Goal: Task Accomplishment & Management: Complete application form

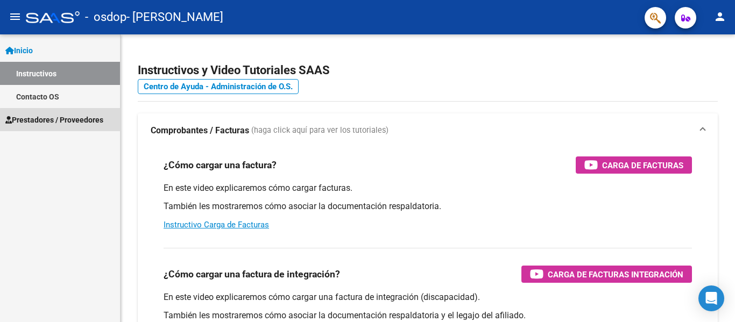
click at [81, 121] on span "Prestadores / Proveedores" at bounding box center [54, 120] width 98 height 12
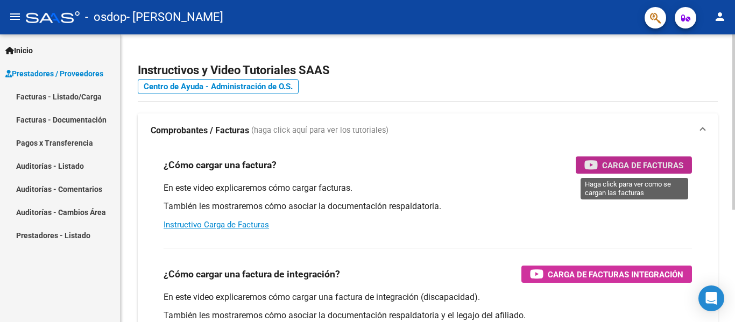
click at [596, 168] on icon "button" at bounding box center [590, 165] width 13 height 12
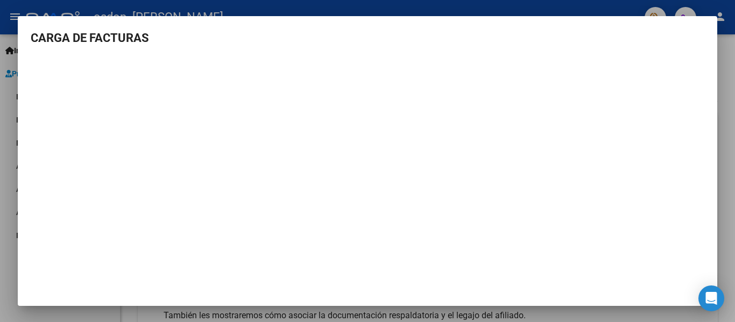
click at [722, 115] on div at bounding box center [367, 161] width 735 height 322
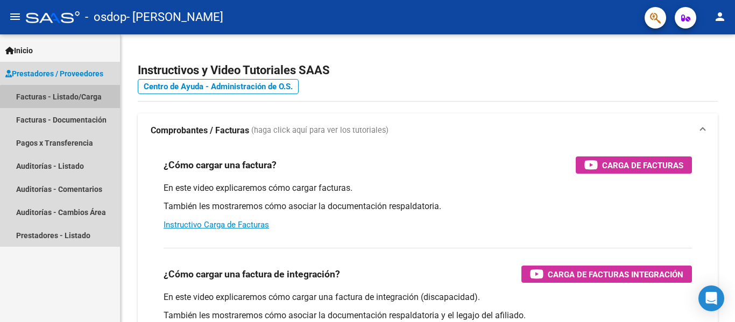
click at [65, 101] on link "Facturas - Listado/Carga" at bounding box center [60, 96] width 120 height 23
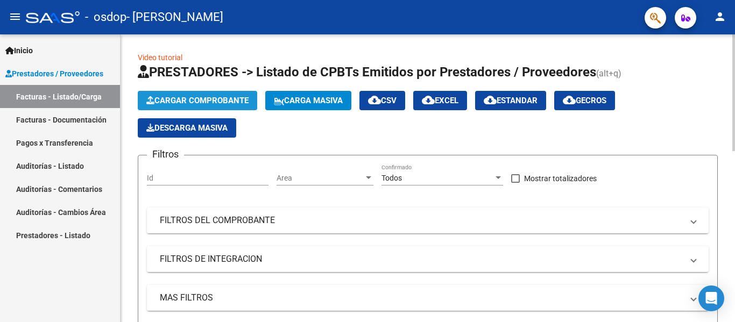
click at [174, 102] on span "Cargar Comprobante" at bounding box center [197, 101] width 102 height 10
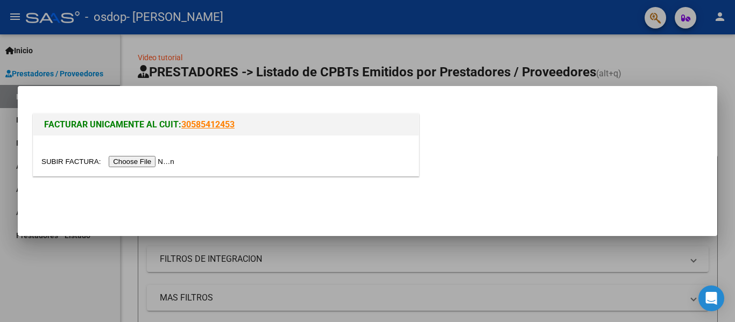
click at [153, 161] on input "file" at bounding box center [109, 161] width 136 height 11
click at [169, 158] on input "file" at bounding box center [109, 161] width 136 height 11
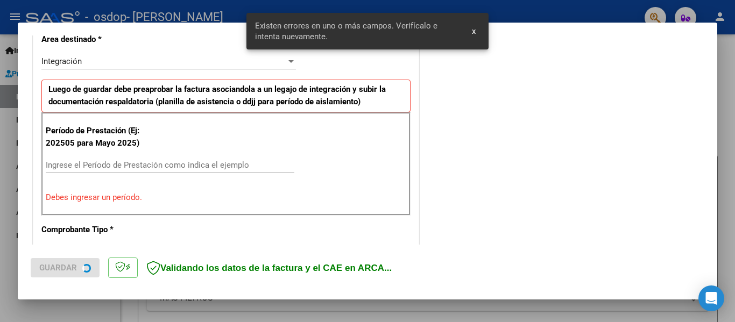
scroll to position [250, 0]
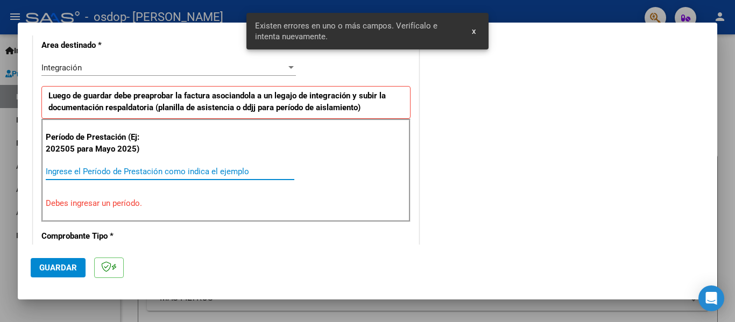
click at [75, 167] on input "Ingrese el Período de Prestación como indica el ejemplo" at bounding box center [170, 172] width 248 height 10
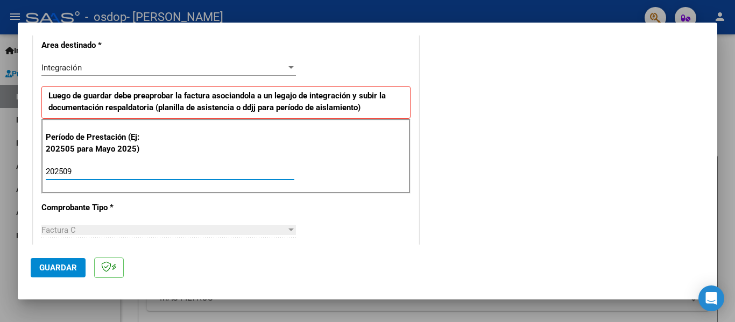
type input "202509"
click at [58, 264] on span "Guardar" at bounding box center [58, 268] width 38 height 10
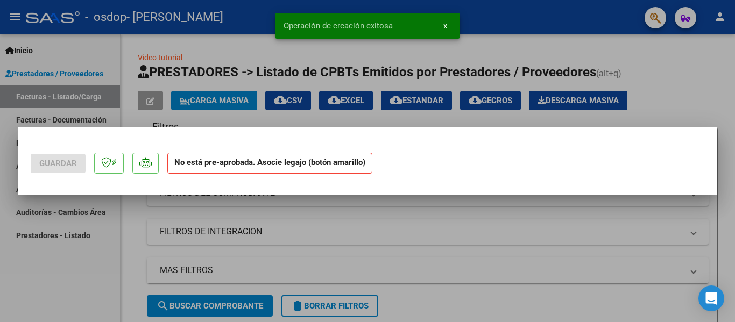
scroll to position [0, 0]
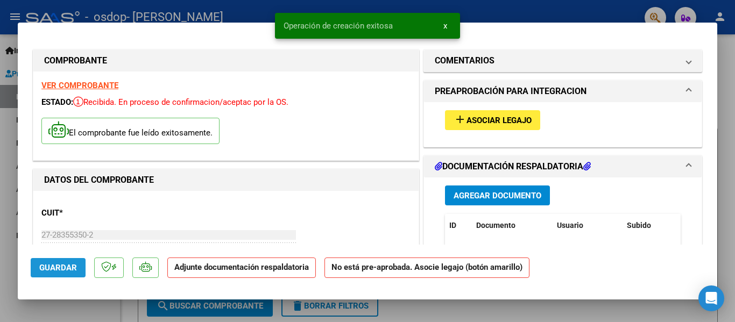
click at [58, 264] on span "Guardar" at bounding box center [58, 268] width 38 height 10
click at [506, 126] on button "add Asociar Legajo" at bounding box center [492, 120] width 95 height 20
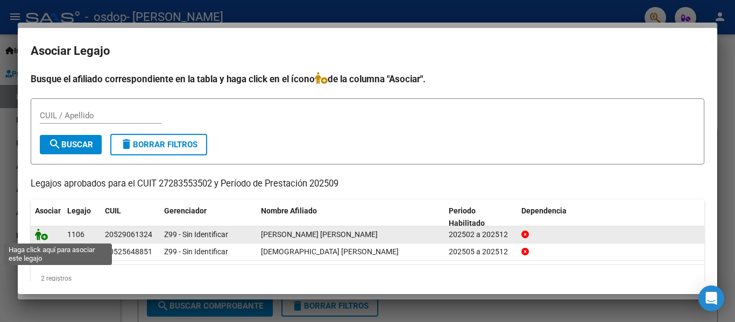
click at [40, 234] on icon at bounding box center [41, 235] width 13 height 12
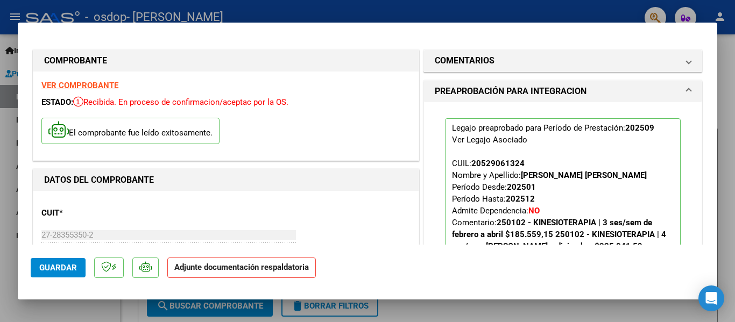
scroll to position [183, 0]
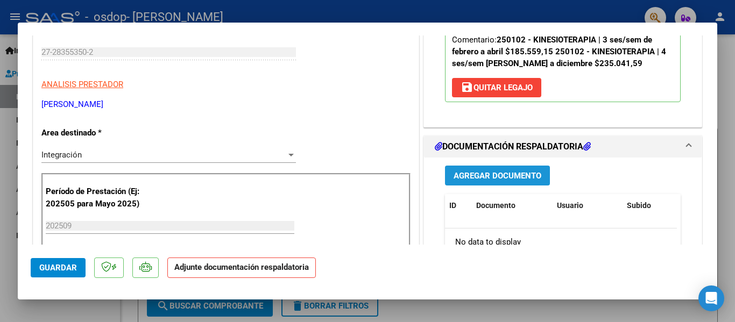
click at [510, 176] on span "Agregar Documento" at bounding box center [497, 176] width 88 height 10
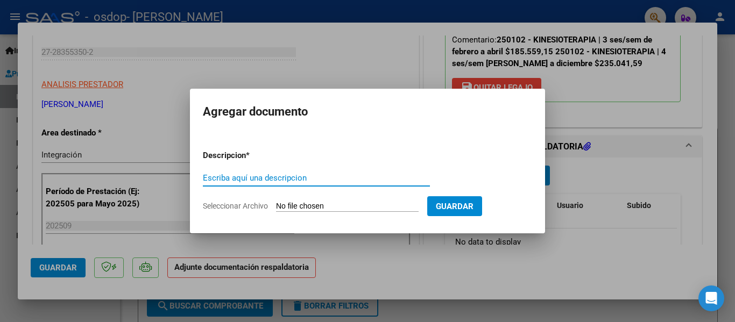
click at [390, 177] on input "Escriba aquí una descripcion" at bounding box center [316, 178] width 227 height 10
type input "asistencia"
click at [344, 209] on input "Seleccionar Archivo" at bounding box center [347, 207] width 143 height 10
click at [347, 204] on input "Seleccionar Archivo" at bounding box center [347, 207] width 143 height 10
click at [297, 207] on input "Seleccionar Archivo" at bounding box center [347, 207] width 143 height 10
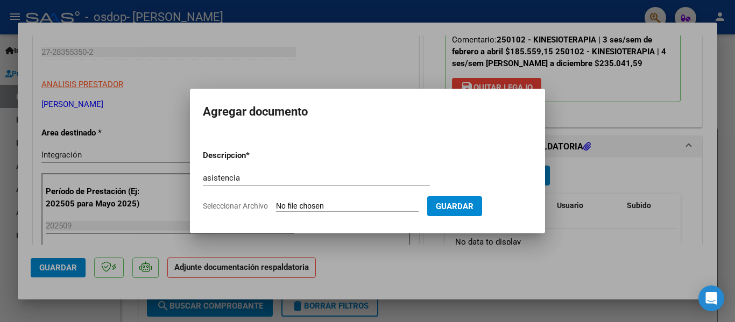
type input "C:\fakepath\Asist [PERSON_NAME] set 25.pdf"
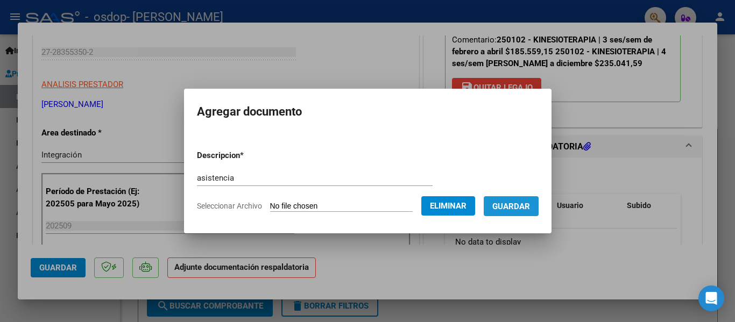
click at [517, 209] on span "Guardar" at bounding box center [511, 207] width 38 height 10
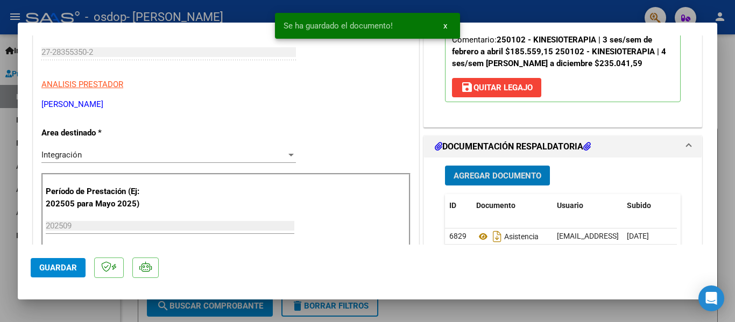
click at [38, 266] on button "Guardar" at bounding box center [58, 267] width 55 height 19
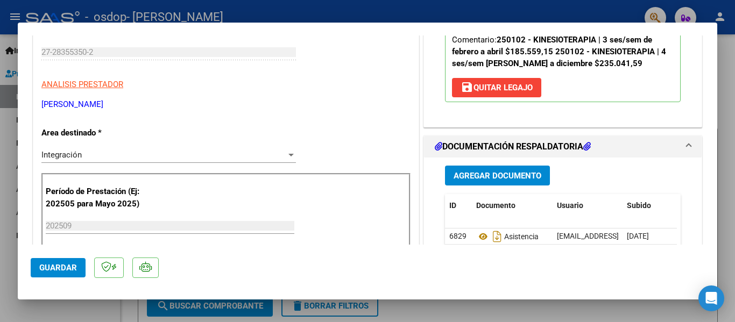
click at [446, 25] on mat-dialog-container "COMPROBANTE VER COMPROBANTE ESTADO: Recibida. En proceso de confirmacion/acepta…" at bounding box center [367, 162] width 699 height 278
click at [734, 77] on div at bounding box center [367, 161] width 735 height 322
type input "$ 0,00"
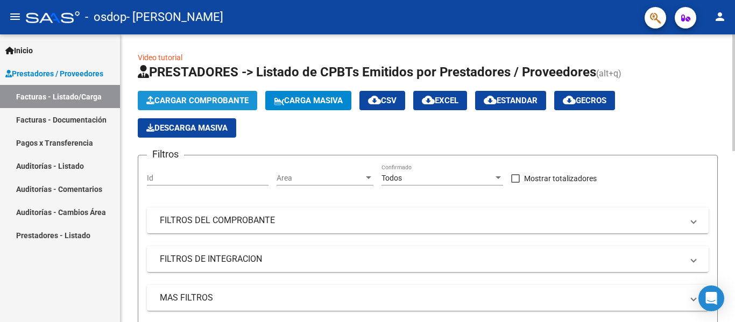
click at [223, 94] on button "Cargar Comprobante" at bounding box center [197, 100] width 119 height 19
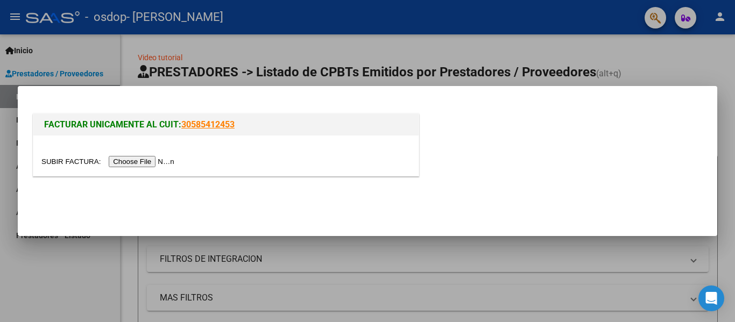
click at [150, 164] on input "file" at bounding box center [109, 161] width 136 height 11
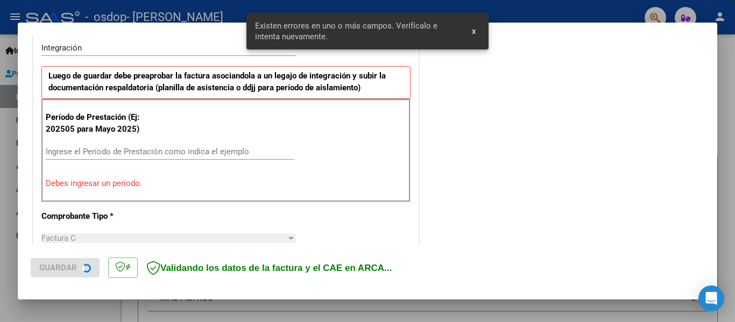
scroll to position [270, 0]
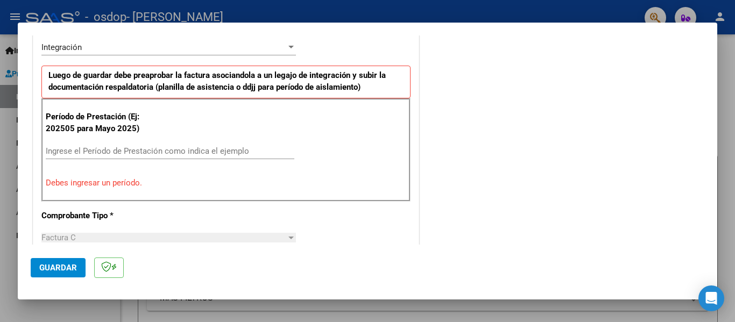
click at [136, 144] on div "Período de Prestación (Ej: 202505 para Mayo 2025) Ingrese el Período de Prestac…" at bounding box center [225, 149] width 369 height 103
click at [136, 144] on div "Ingrese el Período de Prestación como indica el ejemplo" at bounding box center [170, 151] width 248 height 16
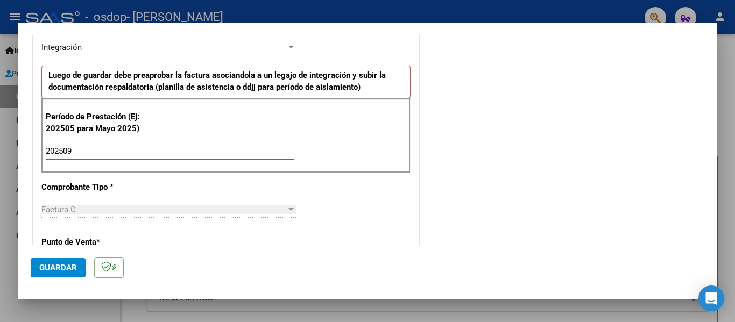
type input "202509"
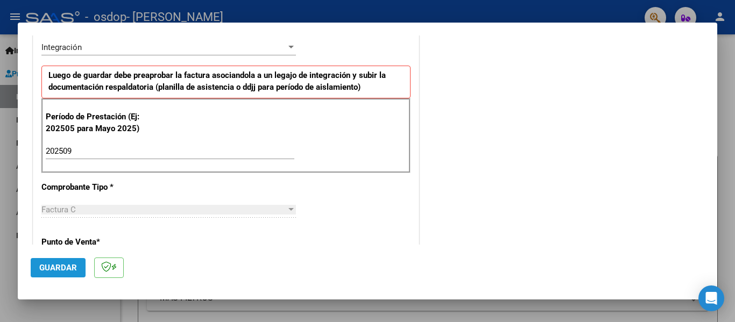
click at [56, 261] on button "Guardar" at bounding box center [58, 267] width 55 height 19
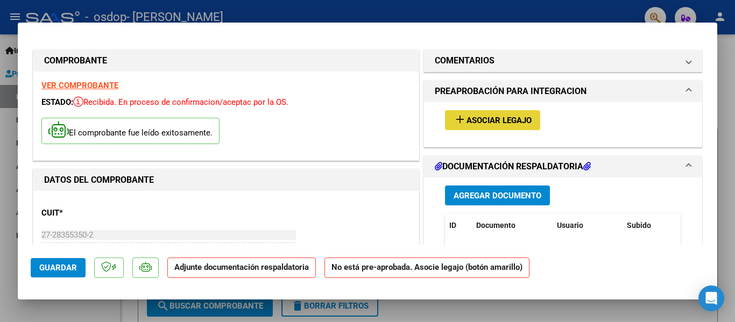
click at [471, 122] on span "Asociar Legajo" at bounding box center [498, 121] width 65 height 10
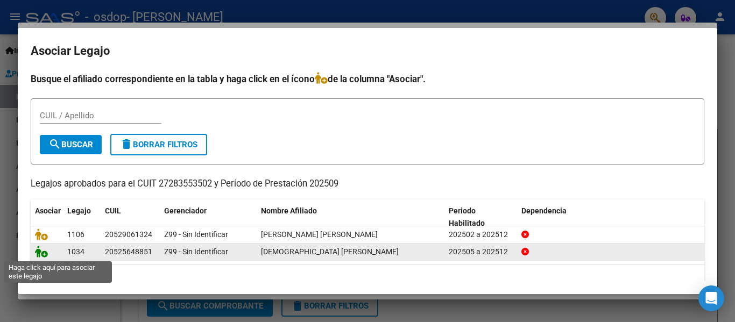
click at [44, 256] on icon at bounding box center [41, 252] width 13 height 12
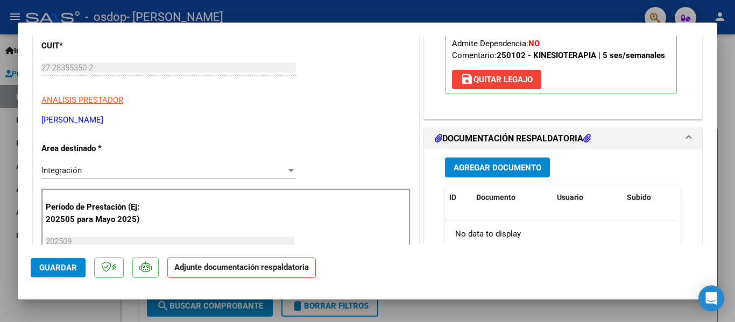
scroll to position [183, 0]
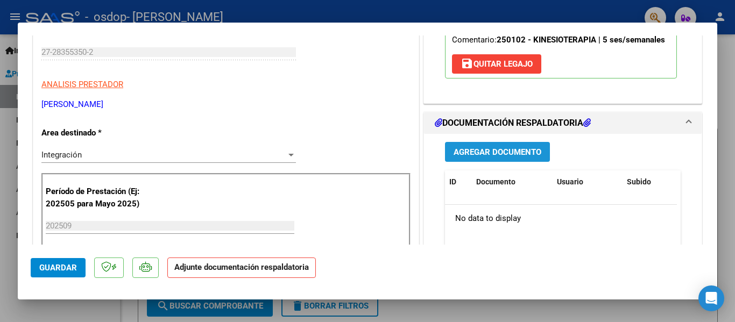
click at [499, 150] on span "Agregar Documento" at bounding box center [497, 152] width 88 height 10
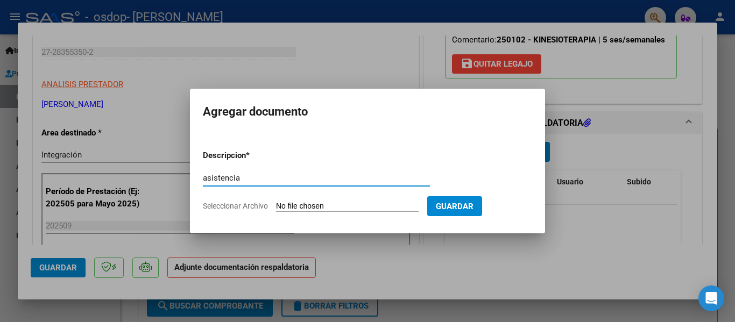
type input "asistencia"
click at [347, 208] on input "Seleccionar Archivo" at bounding box center [347, 207] width 143 height 10
type input "C:\fakepath\Asist [PERSON_NAME] set 25.pdf"
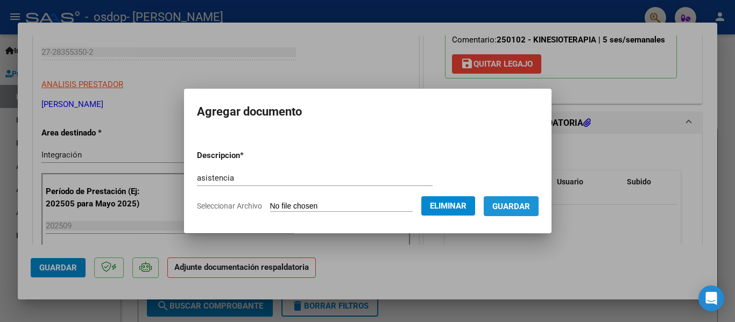
click at [513, 208] on span "Guardar" at bounding box center [511, 207] width 38 height 10
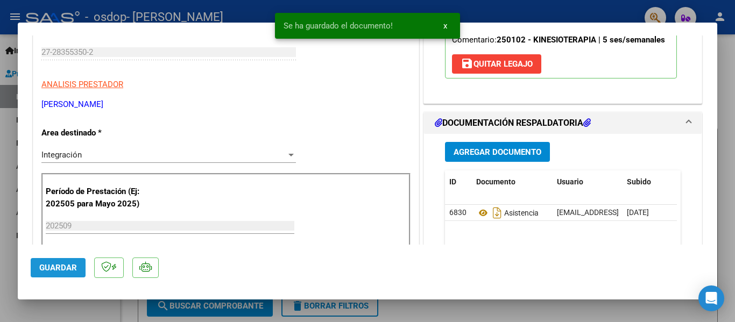
click at [74, 266] on span "Guardar" at bounding box center [58, 268] width 38 height 10
click at [443, 25] on span "x" at bounding box center [445, 26] width 4 height 10
